Goal: Find specific page/section: Find specific page/section

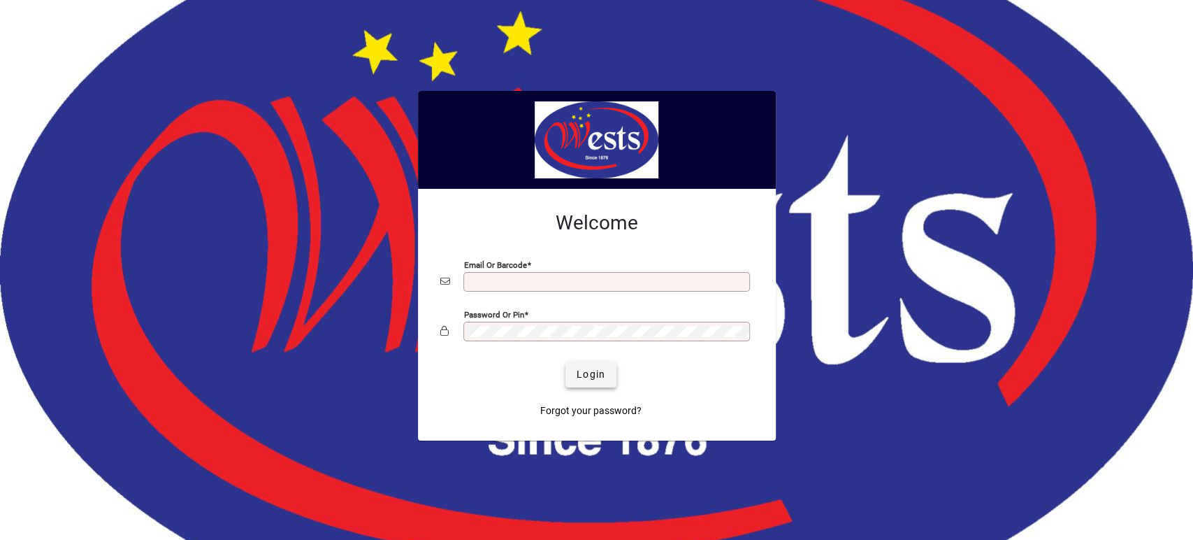
type input "**********"
click at [593, 376] on span "Login" at bounding box center [591, 374] width 29 height 15
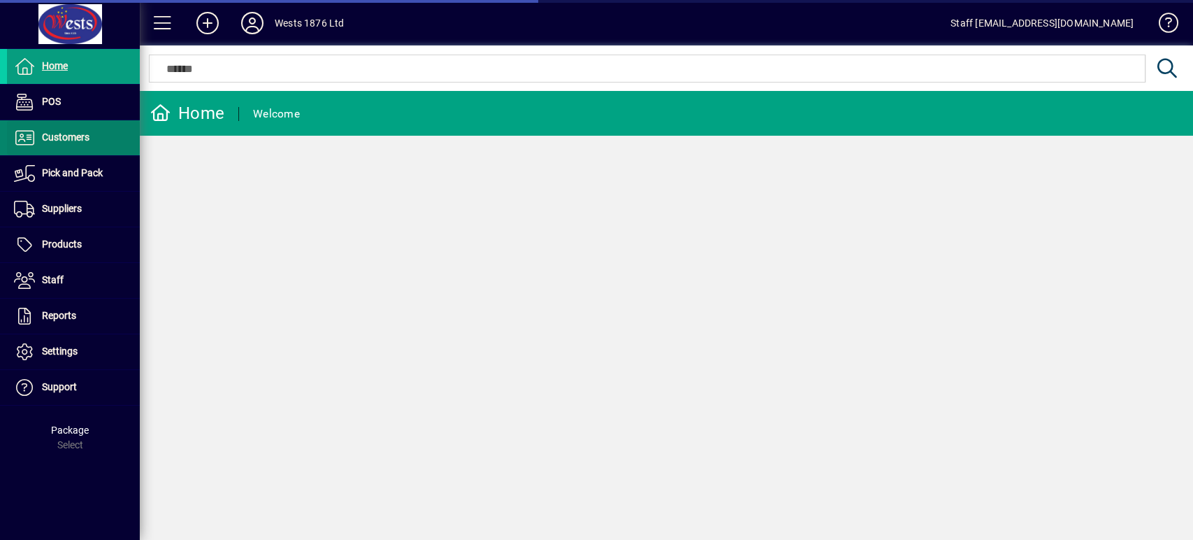
drag, startPoint x: 108, startPoint y: 141, endPoint x: 128, endPoint y: 141, distance: 20.3
click at [108, 141] on span at bounding box center [73, 138] width 133 height 34
